Goal: Obtain resource: Download file/media

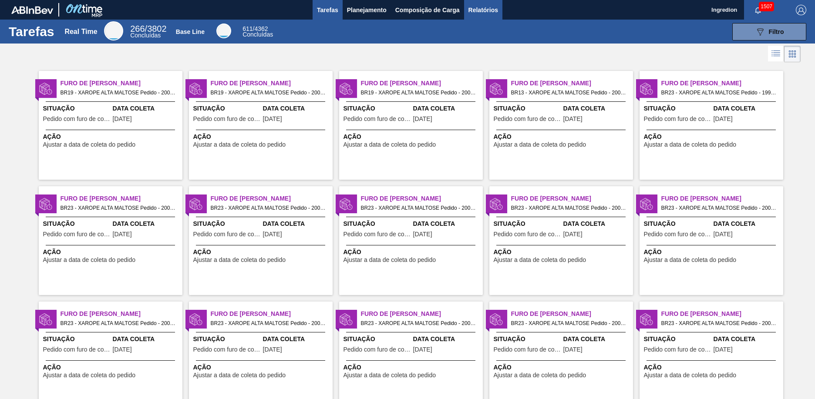
click at [483, 10] on span "Relatórios" at bounding box center [484, 10] width 30 height 10
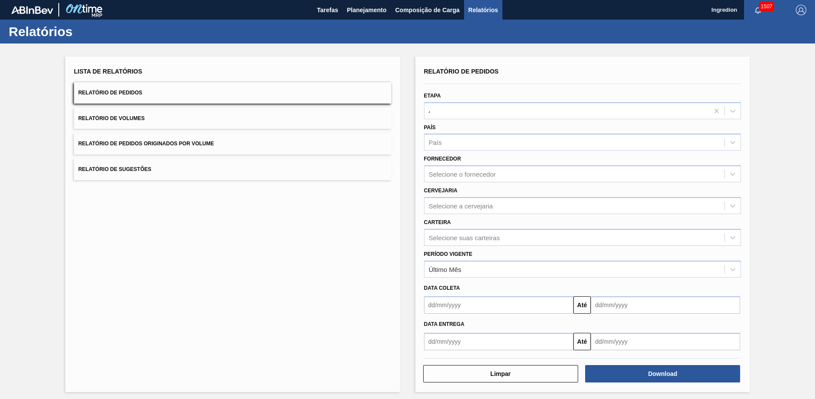
type input "Aguardando Faturamento"
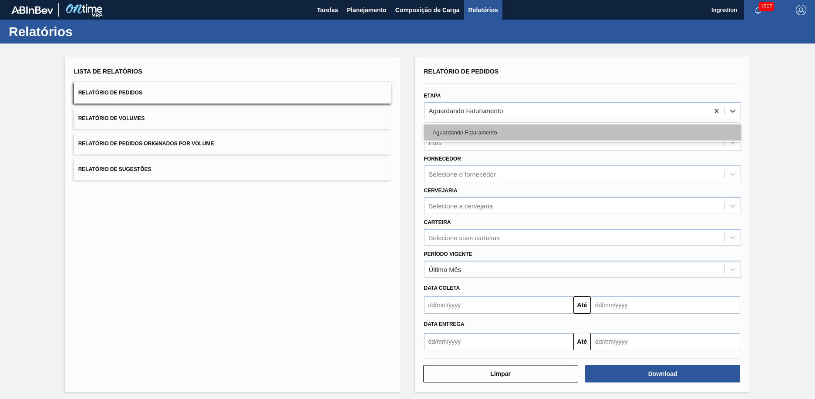
click at [581, 132] on div "Aguardando Faturamento" at bounding box center [583, 133] width 318 height 16
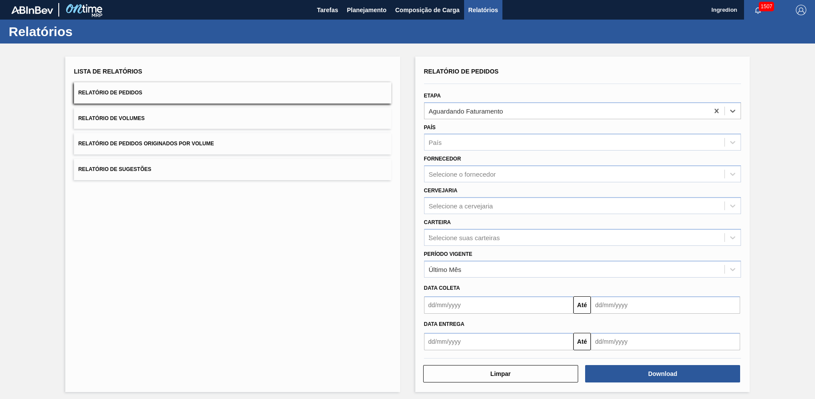
type input "Xarope"
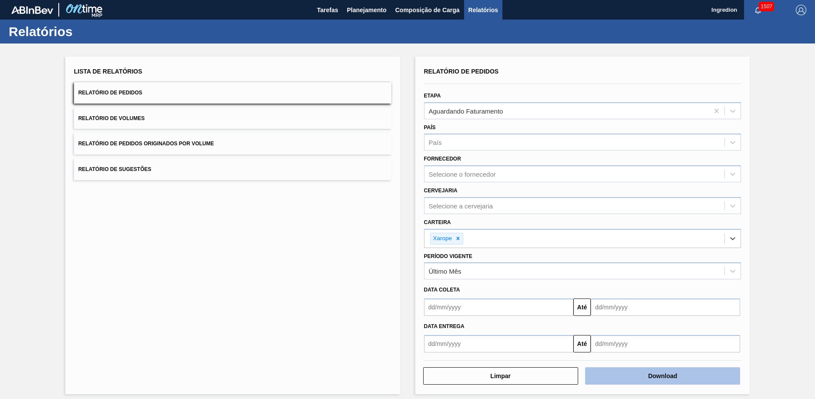
click at [662, 376] on button "Download" at bounding box center [662, 376] width 155 height 17
